Goal: Task Accomplishment & Management: Use online tool/utility

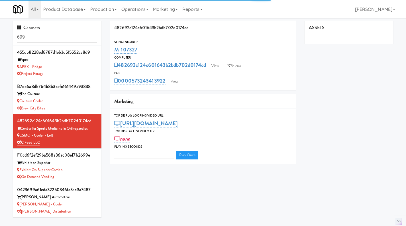
type input "3"
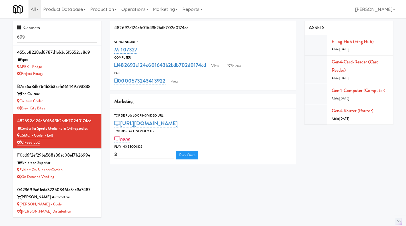
click at [47, 34] on input "699" at bounding box center [57, 37] width 80 height 11
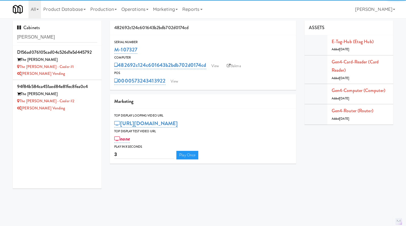
type input "[PERSON_NAME]"
click at [78, 63] on div "The [PERSON_NAME] - Cooler #1" at bounding box center [57, 66] width 80 height 7
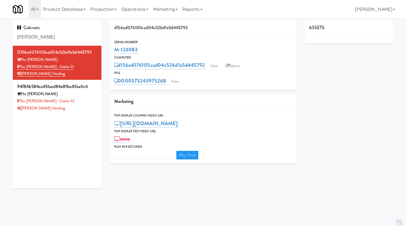
type input "3"
click at [181, 81] on link "View" at bounding box center [175, 81] width 13 height 9
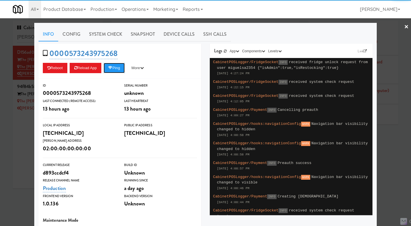
click at [121, 66] on button "Ping" at bounding box center [114, 68] width 21 height 10
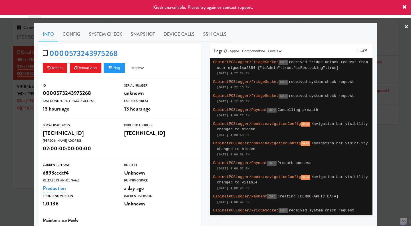
click at [403, 152] on div at bounding box center [205, 113] width 411 height 226
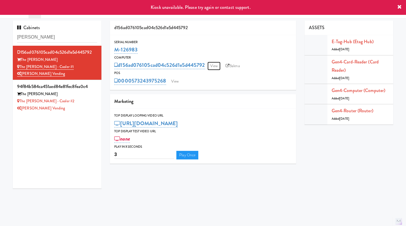
click at [212, 64] on link "View" at bounding box center [214, 66] width 13 height 9
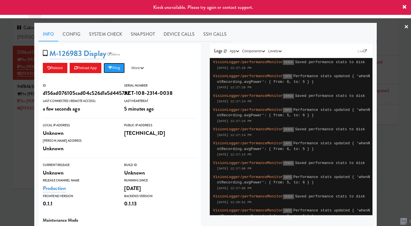
click at [120, 67] on button "Ping" at bounding box center [114, 68] width 21 height 10
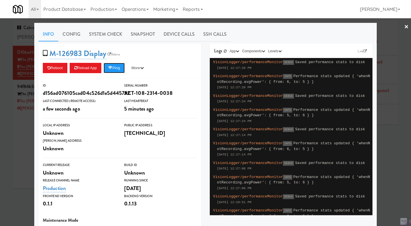
click at [110, 68] on icon at bounding box center [110, 68] width 4 height 4
click at [19, 130] on div at bounding box center [205, 113] width 411 height 226
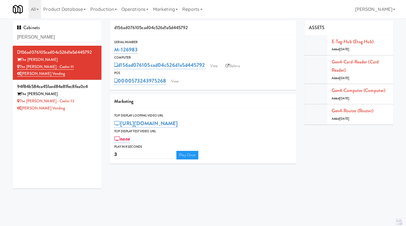
drag, startPoint x: 148, startPoint y: 52, endPoint x: 115, endPoint y: 48, distance: 33.0
click at [115, 48] on div "M-126983" at bounding box center [203, 50] width 178 height 10
copy link "M-126983"
click at [214, 66] on link "View" at bounding box center [214, 66] width 13 height 9
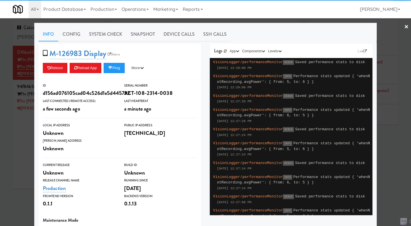
click at [163, 35] on link "Device Calls" at bounding box center [179, 34] width 40 height 14
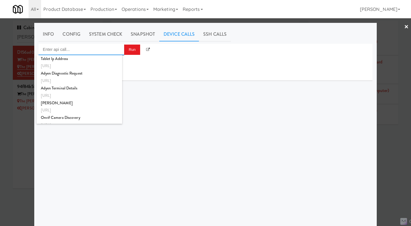
click at [102, 51] on input "Enter api call..." at bounding box center [82, 49] width 86 height 11
click at [14, 143] on div at bounding box center [205, 113] width 411 height 226
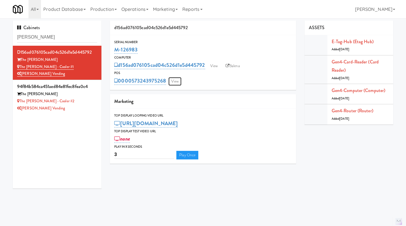
click at [179, 80] on link "View" at bounding box center [175, 81] width 13 height 9
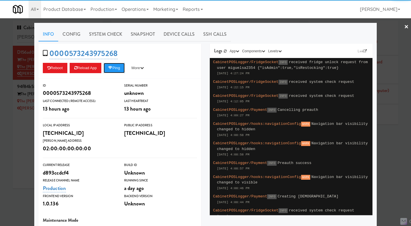
click at [114, 70] on button "Ping" at bounding box center [114, 68] width 21 height 10
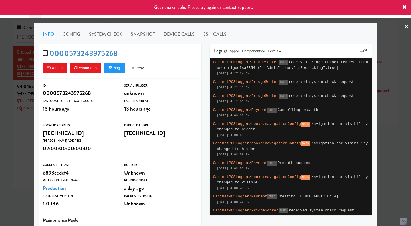
click at [10, 161] on div at bounding box center [205, 113] width 411 height 226
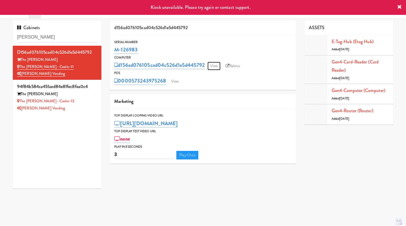
click at [214, 70] on link "View" at bounding box center [214, 66] width 13 height 9
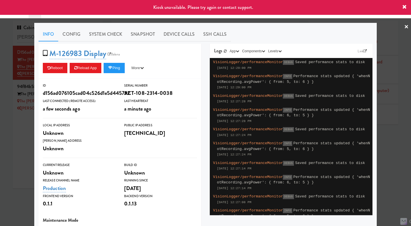
click at [187, 34] on link "Device Calls" at bounding box center [179, 34] width 40 height 14
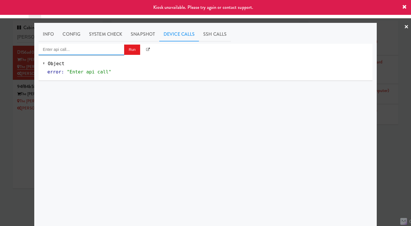
click at [98, 50] on input "Enter api call..." at bounding box center [82, 49] width 86 height 11
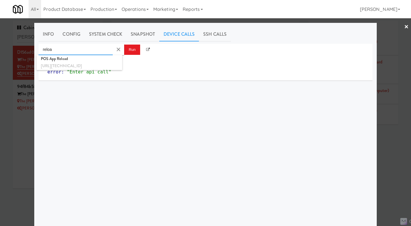
click at [97, 58] on div "POS App Reload" at bounding box center [79, 58] width 77 height 7
type input "POS App Reload"
click at [127, 50] on button "Run" at bounding box center [132, 49] width 16 height 10
click at [391, 163] on div at bounding box center [205, 113] width 411 height 226
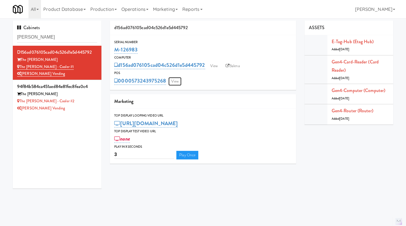
click at [173, 84] on link "View" at bounding box center [175, 81] width 13 height 9
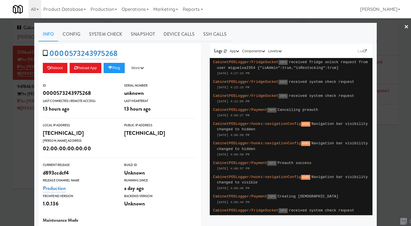
click at [28, 158] on div at bounding box center [205, 113] width 411 height 226
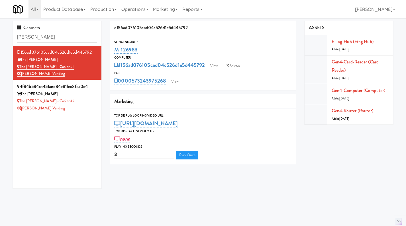
drag, startPoint x: 166, startPoint y: 86, endPoint x: 132, endPoint y: 88, distance: 33.4
click at [132, 88] on div "Serial Number M-126983 Computer d156ad076105cad04c526d1e5d445792 View Balena PO…" at bounding box center [203, 62] width 186 height 55
copy link "573243975268"
drag, startPoint x: 170, startPoint y: 46, endPoint x: 115, endPoint y: 50, distance: 55.8
click at [115, 50] on div "M-126983" at bounding box center [203, 50] width 178 height 10
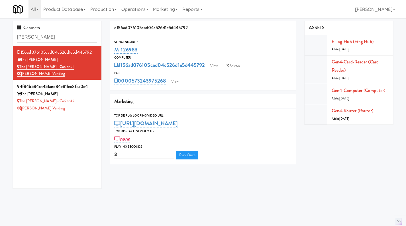
copy link "M-126983"
click at [176, 80] on link "View" at bounding box center [175, 81] width 13 height 9
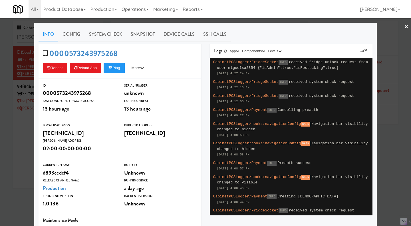
drag, startPoint x: 26, startPoint y: 150, endPoint x: 116, endPoint y: 81, distance: 112.9
click at [28, 150] on div at bounding box center [205, 113] width 411 height 226
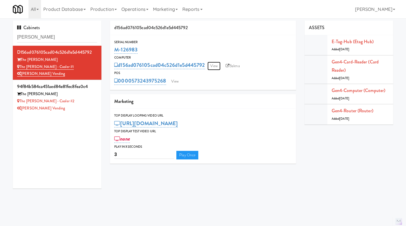
click at [213, 64] on link "View" at bounding box center [214, 66] width 13 height 9
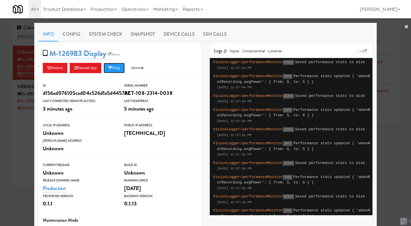
click at [116, 69] on button "Ping" at bounding box center [114, 68] width 21 height 10
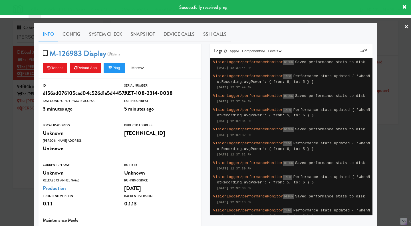
click at [118, 32] on link "System Check" at bounding box center [106, 34] width 42 height 14
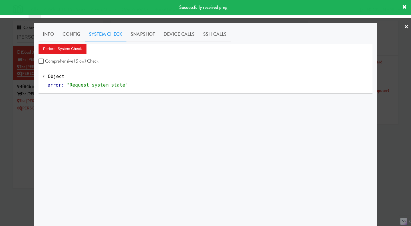
click at [68, 58] on label "Comprehensive (Slow) Check" at bounding box center [69, 61] width 60 height 9
click at [45, 59] on input "Comprehensive (Slow) Check" at bounding box center [42, 61] width 7 height 5
checkbox input "true"
click at [65, 49] on button "Perform System Check" at bounding box center [63, 49] width 48 height 10
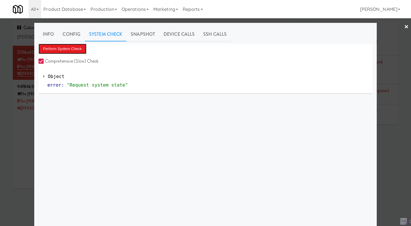
click at [72, 50] on button "Perform System Check" at bounding box center [63, 49] width 48 height 10
click at [18, 146] on div at bounding box center [205, 113] width 411 height 226
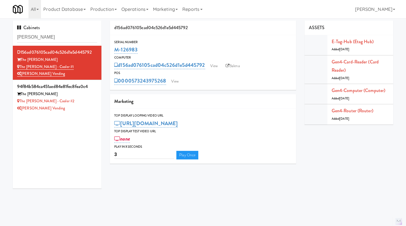
click at [78, 108] on div "[PERSON_NAME] Vending" at bounding box center [57, 108] width 80 height 7
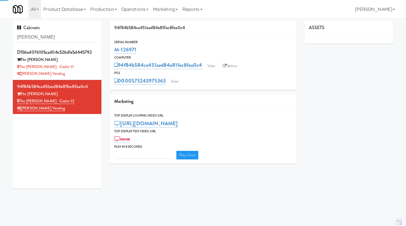
type input "3"
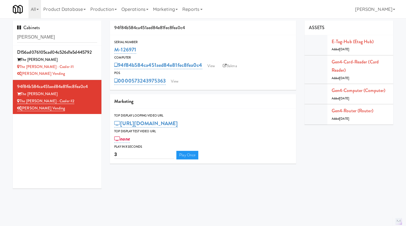
click at [78, 72] on div "[PERSON_NAME] Vending" at bounding box center [57, 73] width 80 height 7
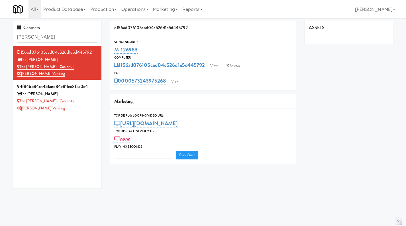
type input "3"
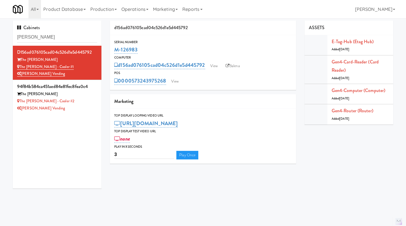
drag, startPoint x: 149, startPoint y: 51, endPoint x: 114, endPoint y: 53, distance: 34.9
click at [114, 53] on div "M-126983" at bounding box center [203, 50] width 178 height 10
copy link "M-126983"
click at [177, 79] on link "View" at bounding box center [175, 81] width 13 height 9
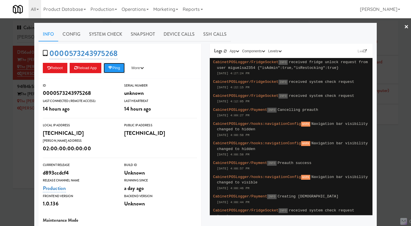
click at [117, 69] on button "Ping" at bounding box center [114, 68] width 21 height 10
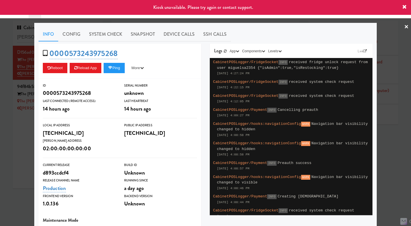
click at [388, 141] on div at bounding box center [205, 113] width 411 height 226
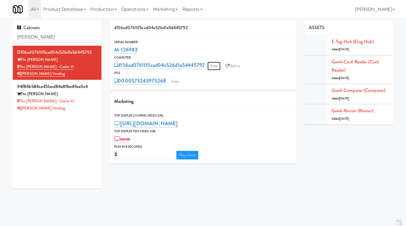
click at [217, 64] on link "View" at bounding box center [214, 66] width 13 height 9
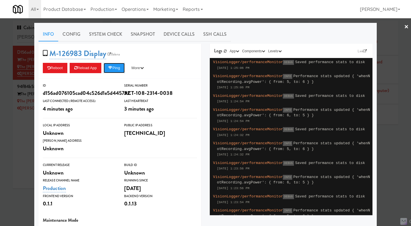
click at [114, 68] on button "Ping" at bounding box center [114, 68] width 21 height 10
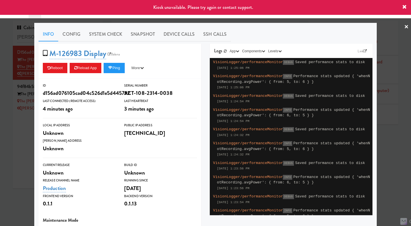
click at [380, 150] on div at bounding box center [205, 113] width 411 height 226
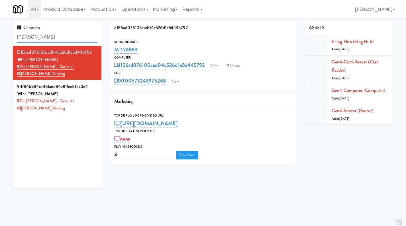
click at [40, 38] on input "[PERSON_NAME]" at bounding box center [57, 37] width 80 height 11
paste input "M-114280"
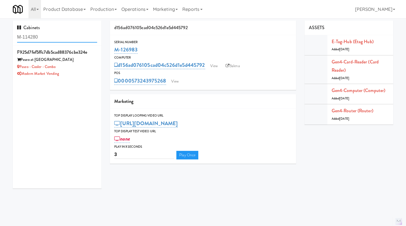
click at [55, 35] on input "M-114280" at bounding box center [57, 37] width 80 height 11
click at [56, 35] on input "M-114280" at bounding box center [57, 37] width 80 height 11
type input "M-114280"
click at [85, 78] on li "f925d7fef5ffc7db5cad88376cbe324e Paseo at [GEOGRAPHIC_DATA] Paseo - Cooler - Co…" at bounding box center [57, 63] width 89 height 34
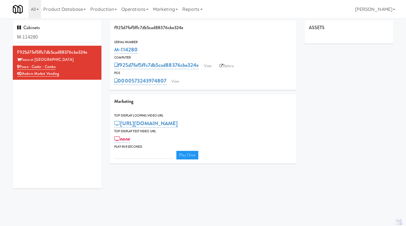
type input "3"
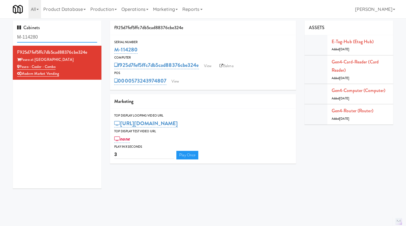
click at [45, 34] on input "M-114280" at bounding box center [57, 37] width 80 height 11
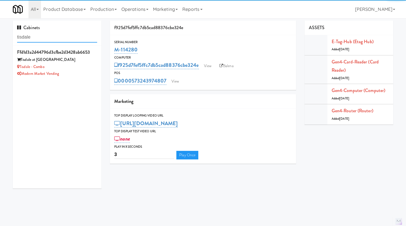
type input "tisdale"
click at [77, 70] on div "Tisdale - Combo" at bounding box center [57, 66] width 80 height 7
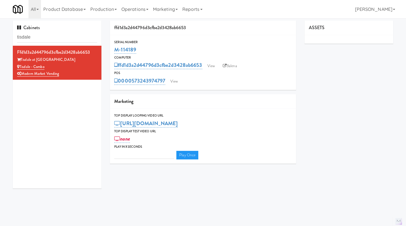
type input "3"
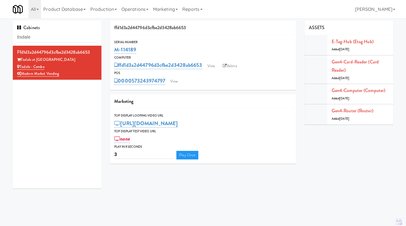
drag, startPoint x: 144, startPoint y: 50, endPoint x: 116, endPoint y: 48, distance: 28.6
click at [116, 48] on div "M-114189" at bounding box center [203, 50] width 178 height 10
copy link "M-114189"
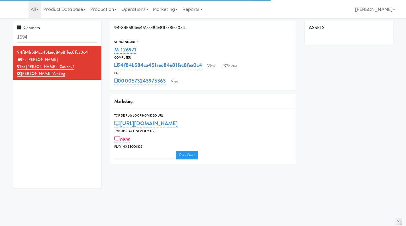
type input "3"
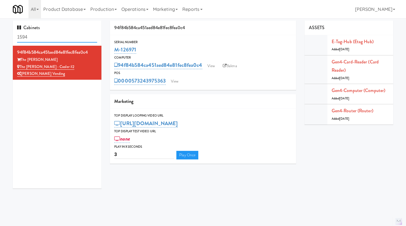
click at [46, 35] on input "1594" at bounding box center [57, 37] width 80 height 11
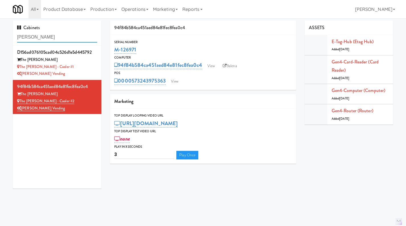
type input "[PERSON_NAME]"
drag, startPoint x: 153, startPoint y: 50, endPoint x: 115, endPoint y: 51, distance: 38.5
click at [115, 51] on div "M-126971" at bounding box center [203, 50] width 178 height 10
copy link "M-126971"
click at [156, 45] on div "M-126971" at bounding box center [203, 50] width 178 height 10
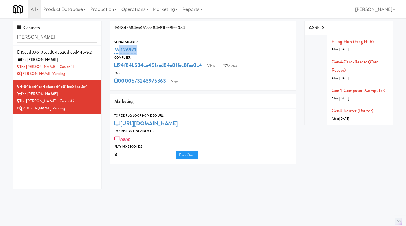
drag, startPoint x: 131, startPoint y: 48, endPoint x: 115, endPoint y: 48, distance: 16.3
click at [115, 48] on div "M-126971" at bounding box center [203, 50] width 178 height 10
